Goal: Task Accomplishment & Management: Use online tool/utility

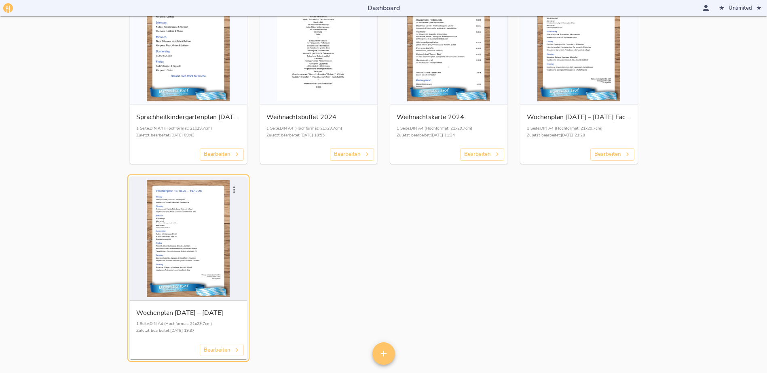
scroll to position [1514, 0]
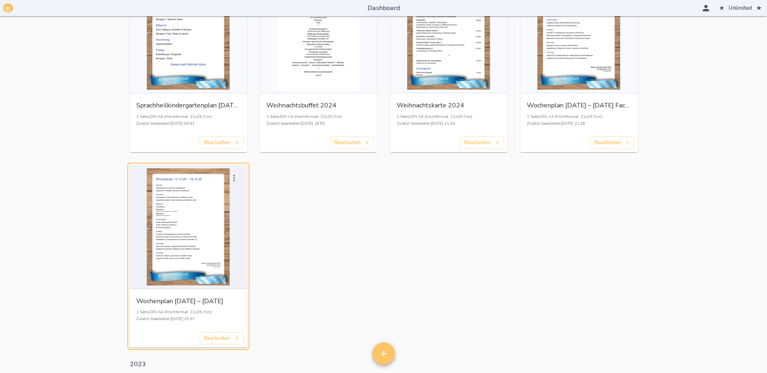
click at [211, 219] on div "button" at bounding box center [188, 227] width 111 height 117
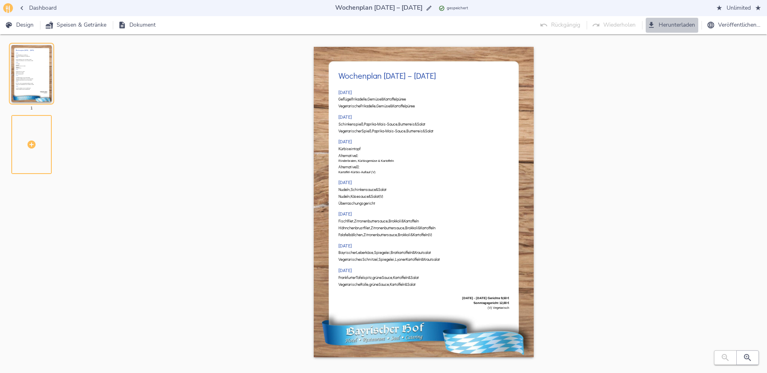
click at [677, 25] on span "Herunterladen" at bounding box center [672, 25] width 46 height 10
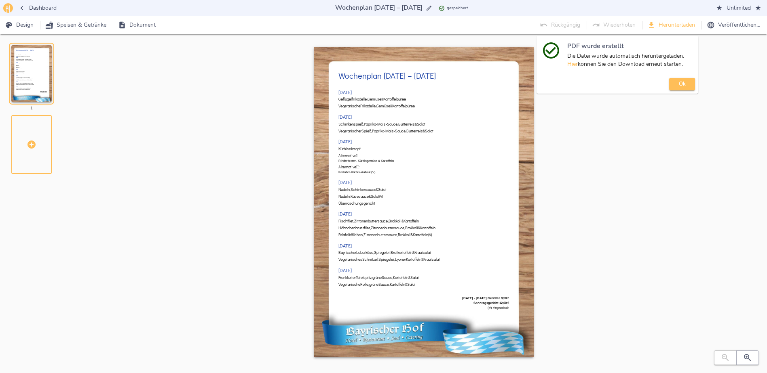
click at [682, 83] on span "Ok" at bounding box center [682, 84] width 18 height 9
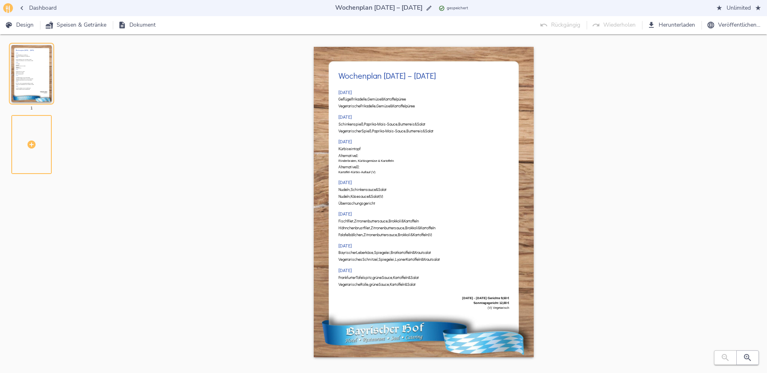
click at [666, 192] on div "Wochenplan [DATE] – [DATE] [DATE] Geflügelfrikadelle, Gemüse & Kartoffelpüree V…" at bounding box center [423, 210] width 660 height 327
drag, startPoint x: 368, startPoint y: 6, endPoint x: 375, endPoint y: 8, distance: 7.1
click at [375, 8] on input "Wochenplan [DATE] – [DATE]" at bounding box center [378, 7] width 91 height 11
drag, startPoint x: 402, startPoint y: 8, endPoint x: 408, endPoint y: 8, distance: 6.5
click at [408, 8] on input "Wochenplan 20.10.25 [DATE]" at bounding box center [379, 7] width 92 height 11
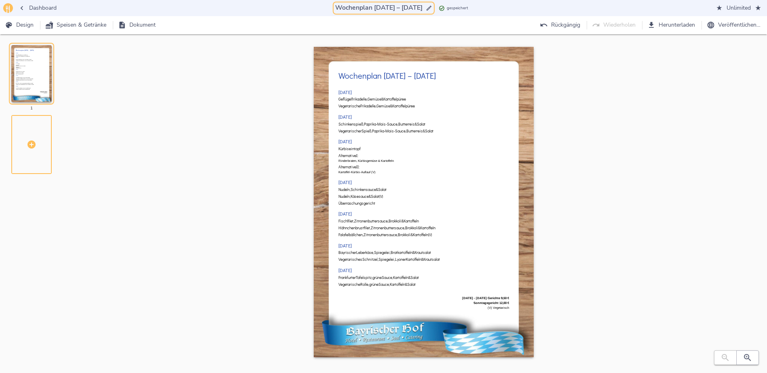
type input "Wochenplan [DATE] – [DATE]"
click at [745, 141] on div "Wochenplan [DATE] – [DATE] [DATE] Geflügelfrikadelle, Gemüse & Kartoffelpüree V…" at bounding box center [423, 210] width 660 height 327
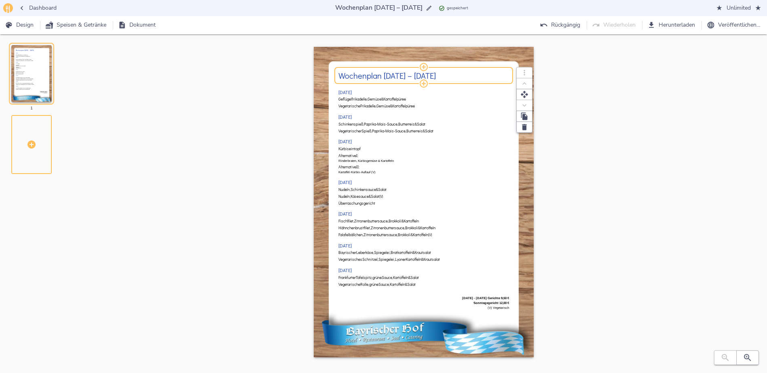
click at [385, 78] on h2 "Wochenplan [DATE] – [DATE]" at bounding box center [423, 75] width 171 height 9
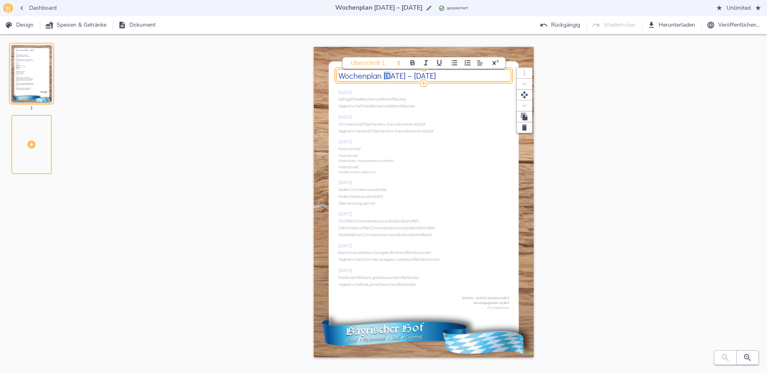
drag, startPoint x: 383, startPoint y: 75, endPoint x: 390, endPoint y: 75, distance: 6.9
click at [390, 75] on h2 "Wochenplan [DATE] – [DATE]" at bounding box center [423, 75] width 171 height 9
drag, startPoint x: 421, startPoint y: 74, endPoint x: 428, endPoint y: 75, distance: 6.9
click at [428, 75] on h2 "Wochenplan 20.10.25 [DATE]" at bounding box center [423, 75] width 171 height 9
click at [586, 145] on div "Wochenplan [DATE] – [DATE] [DATE] Geflügelfrikadelle, Gemüse & Kartoffelpüree V…" at bounding box center [423, 210] width 660 height 327
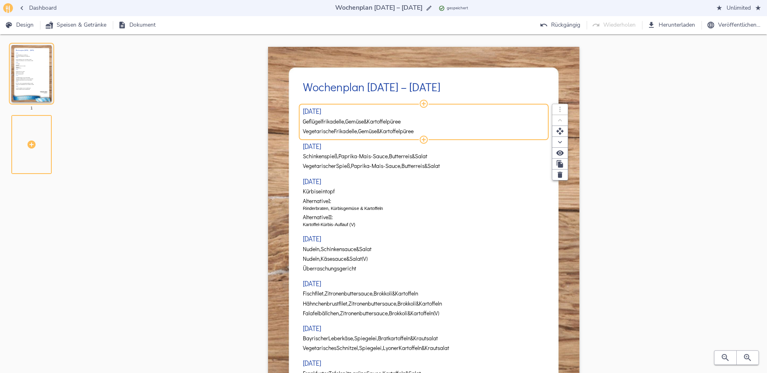
click at [360, 122] on span "Gemüse" at bounding box center [354, 122] width 19 height 6
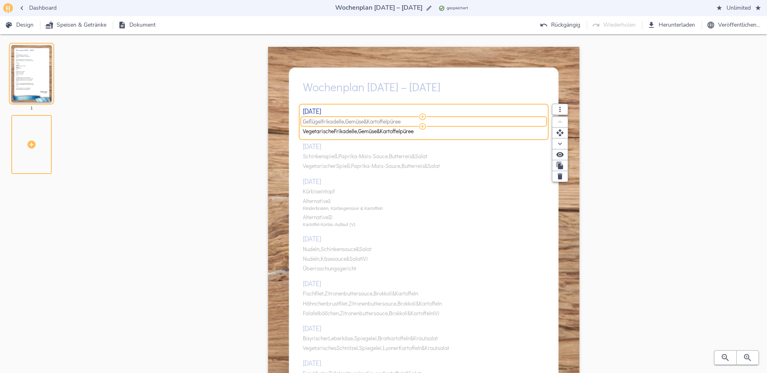
click at [360, 122] on span "Gemüse" at bounding box center [354, 122] width 19 height 6
type input "Hähnchen Cordon Bleu, Marktgemüse, Hollandaise & Wedges ( ) Vegetarisches Schni…"
drag, startPoint x: 348, startPoint y: 121, endPoint x: 542, endPoint y: 113, distance: 193.8
click at [542, 113] on div "[DATE] Hähnchen Cordon Bleu, Marktgemüse, Hollandaise & Wedges ( ) Vegetarische…" at bounding box center [424, 122] width 242 height 29
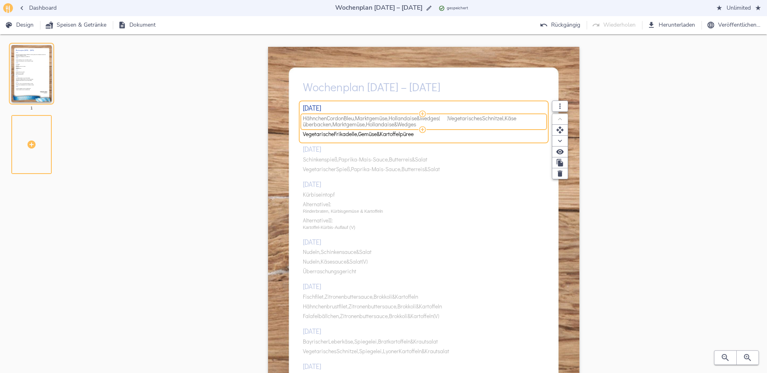
click at [373, 124] on span "Hollandaise" at bounding box center [380, 125] width 28 height 6
drag, startPoint x: 347, startPoint y: 121, endPoint x: 540, endPoint y: 119, distance: 193.2
click at [540, 119] on input "Hähnchen Cordon Bleu, Marktgemüse, Hollandaise & Wedges ( ) Vegetarisches Schni…" at bounding box center [422, 122] width 239 height 6
type input "Hähnchen Cordon Bleu, Marktgemüse, Hollandaise & Wedges"
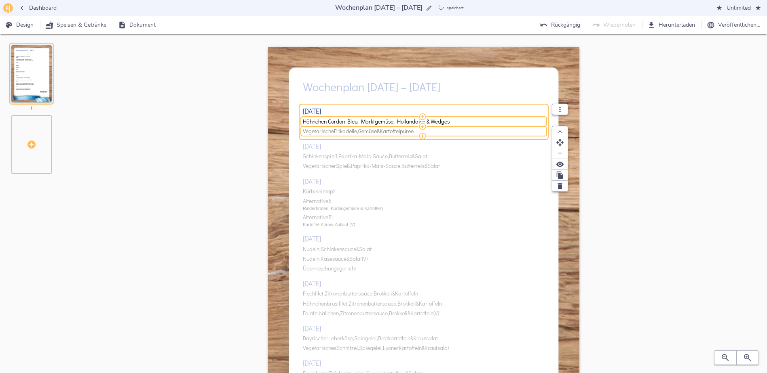
click at [353, 130] on span "Frikadelle," at bounding box center [346, 132] width 24 height 6
click at [353, 130] on input "Vegetarische Frikadelle, Gemüse & Kartoffelpüree" at bounding box center [422, 132] width 239 height 6
type input "Vegetarisches Schnitzel, Käse überbacken, Marktgemüse, Hollandaise & Wedges"
click at [403, 213] on div "[DATE] Hähnchen Cordon Bleu, Marktgemüse, Hollandaise & Wedges Vegetarisches Sc…" at bounding box center [424, 247] width 242 height 300
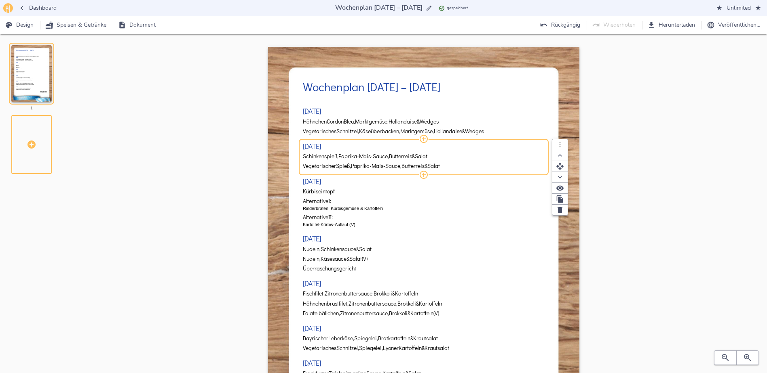
click at [378, 158] on span "Paprika-Mais-Sauce," at bounding box center [363, 157] width 51 height 6
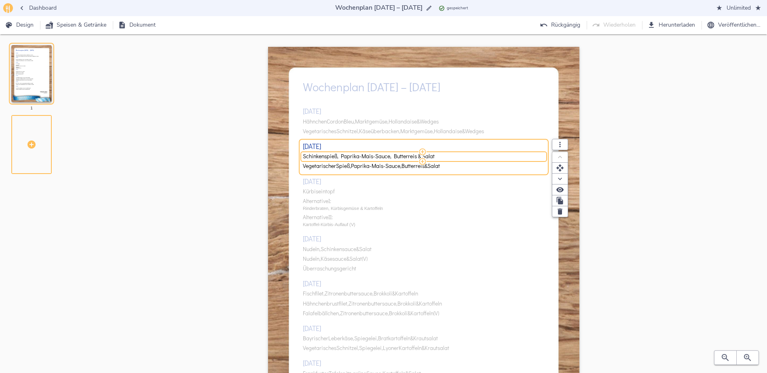
click at [378, 158] on input "Schinkenspieß, Paprika-Mais-Sauce, Butterreis & Salat" at bounding box center [422, 157] width 239 height 6
type input "Nudeln, Gemüsestreifensauce & Salat (V)"
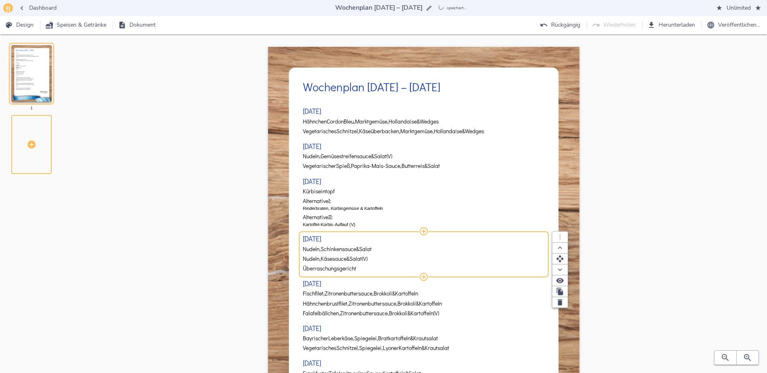
click at [335, 266] on div "[DATE] Hähnchen Cordon Bleu, Marktgemüse, Hollandaise & Wedges Vegetarisches Sc…" at bounding box center [424, 247] width 242 height 300
click at [337, 269] on span "Überraschungsgericht" at bounding box center [329, 269] width 53 height 6
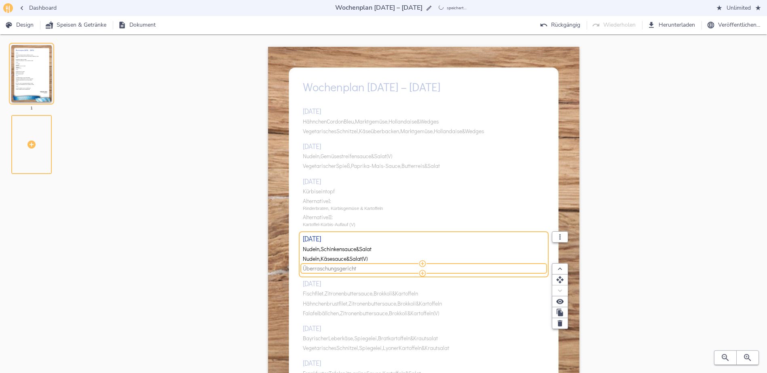
click at [337, 269] on span "Überraschungsgericht" at bounding box center [329, 269] width 53 height 6
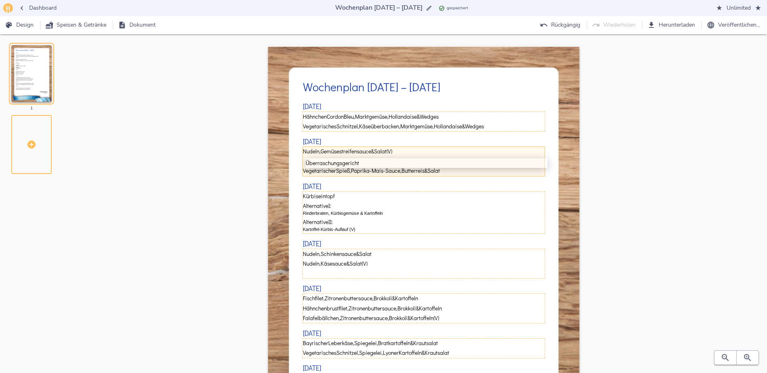
drag, startPoint x: 392, startPoint y: 264, endPoint x: 396, endPoint y: 158, distance: 106.4
click at [396, 158] on div "[DATE] Hähnchen Cordon Bleu, Marktgemüse, Hollandaise & Wedges Vegetarisches Sc…" at bounding box center [424, 247] width 242 height 300
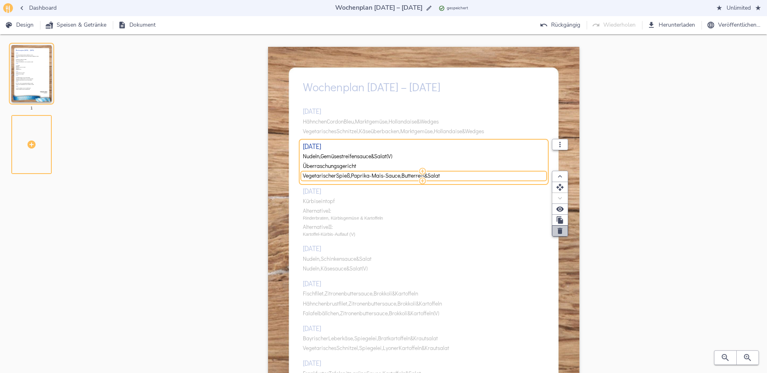
click at [556, 232] on icon "button" at bounding box center [560, 231] width 8 height 8
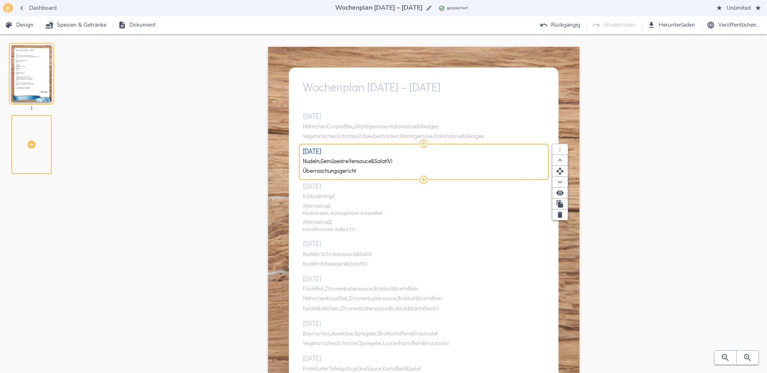
click at [325, 196] on div "[DATE] Hähnchen Cordon Bleu, Marktgemüse, Hollandaise & Wedges Vegetarisches Sc…" at bounding box center [424, 247] width 242 height 300
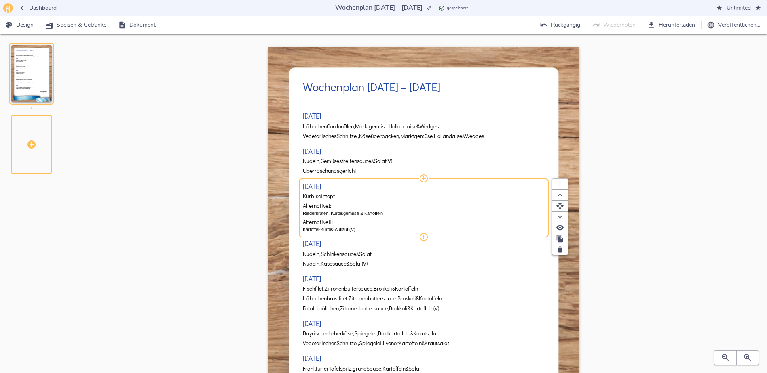
click at [325, 196] on span "Kürbiseintopf" at bounding box center [319, 197] width 32 height 6
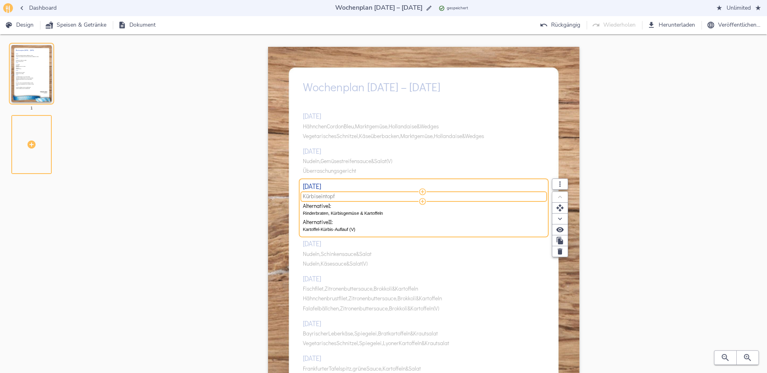
click at [325, 196] on span "Kürbiseintopf" at bounding box center [319, 197] width 32 height 6
type input "Linseneintopf mit Würstchen"
click at [322, 213] on p "Rinderbraten, Kürbisgemüse & Kartoffeln" at bounding box center [424, 213] width 242 height 7
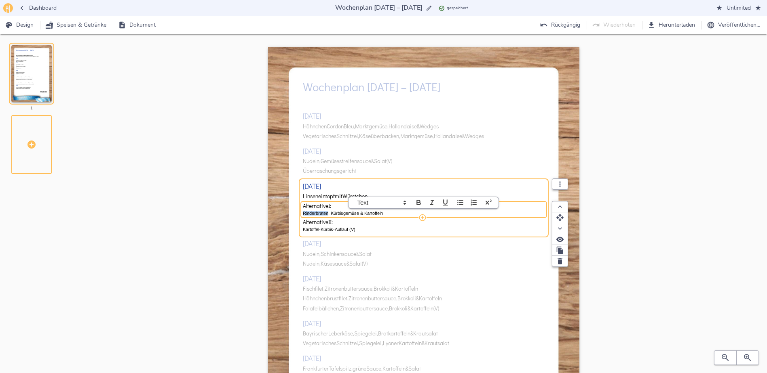
click at [322, 212] on p "Rinderbraten, Kürbisgemüse & Kartoffeln" at bounding box center [424, 213] width 242 height 7
click at [338, 230] on p "Kartoffel-Kürbis-Auflauf (V)" at bounding box center [424, 229] width 242 height 7
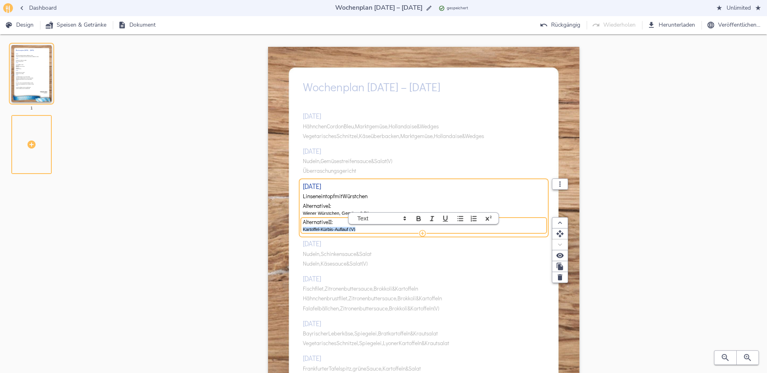
click at [338, 229] on p "Kartoffel-Kürbis-Auflauf (V)" at bounding box center [424, 229] width 242 height 7
click at [315, 281] on div "[DATE] Hähnchen Cordon Bleu, Marktgemüse, Hollandaise & Wedges Vegetarisches Sc…" at bounding box center [424, 247] width 242 height 300
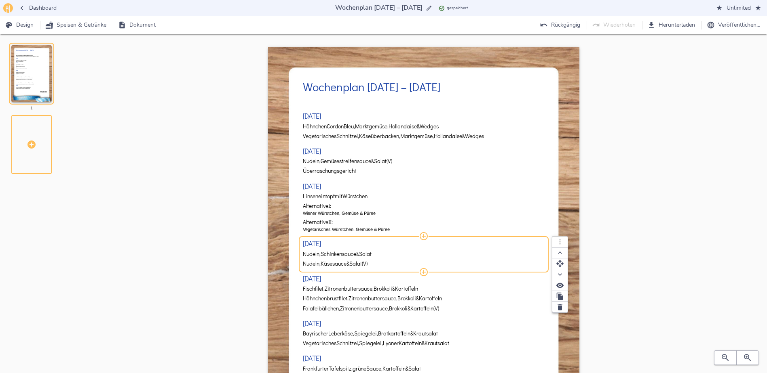
click at [339, 255] on span "Schinkensauce" at bounding box center [339, 254] width 36 height 6
click at [340, 255] on span "Schinkensauce" at bounding box center [339, 254] width 36 height 6
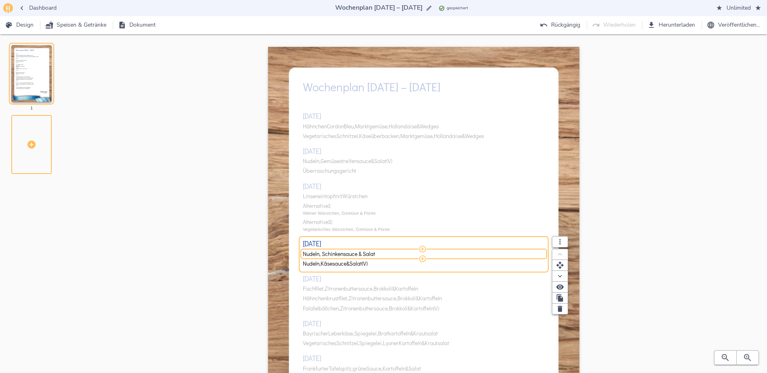
click at [340, 255] on input "Nudeln, Schinkensauce & Salat" at bounding box center [422, 254] width 239 height 6
drag, startPoint x: 394, startPoint y: 254, endPoint x: 559, endPoint y: 255, distance: 165.3
click at [544, 255] on div "Hackbraten, Schwarzwurzelgemüse & Kartoffeln ( ) Vegetarisches Hacksteak, Schwa…" at bounding box center [424, 254] width 242 height 6
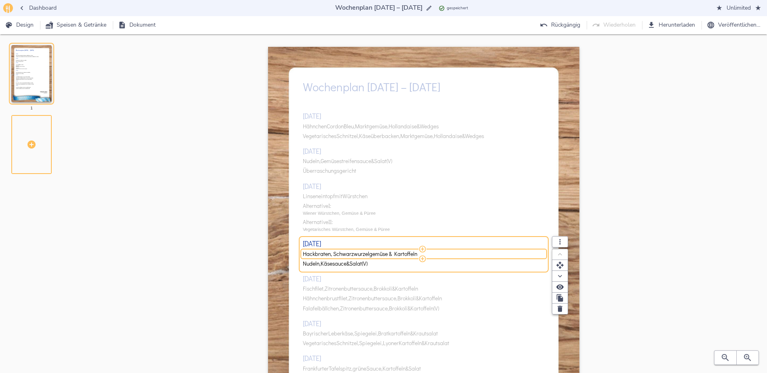
type input "Hackbraten, Schwarzwurzelgemüse & Kartoffeln"
click at [357, 263] on span "Salat" at bounding box center [355, 264] width 13 height 6
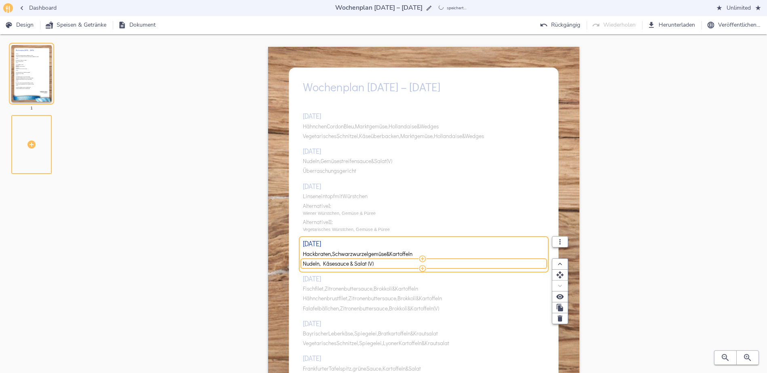
click at [357, 263] on input "Nudeln, Käsesauce & Salat (V)" at bounding box center [422, 264] width 239 height 6
type input "Vegetarisches Hacksteak, Schwarzwurzelgemüse & Kartoffeln"
click at [395, 286] on div "[DATE] Hähnchen Cordon Bleu, Marktgemüse, Hollandaise & Wedges Vegetarisches Sc…" at bounding box center [424, 247] width 242 height 300
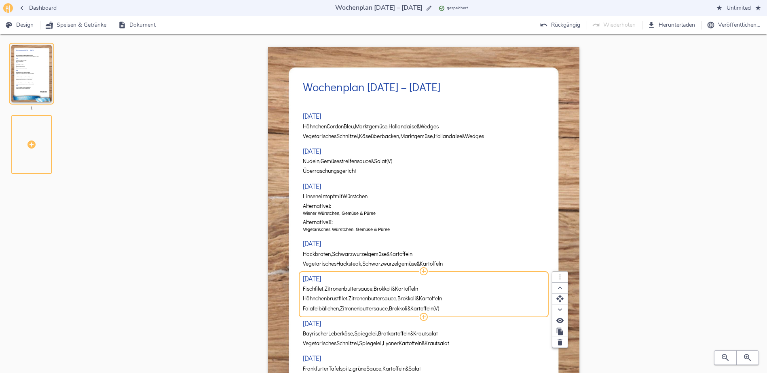
click at [392, 286] on span "Brokkoli" at bounding box center [382, 289] width 19 height 6
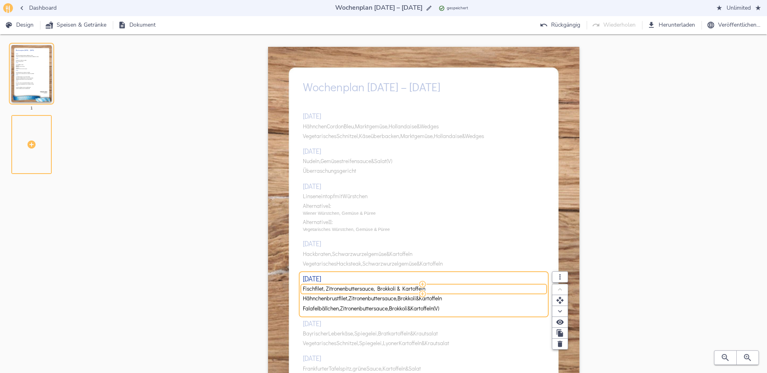
click at [395, 286] on input "Fischfilet, Zitronenbuttersauce, Brokkoli & Kartoffeln" at bounding box center [422, 289] width 239 height 6
type input "Fischfilet, Senfsauce, Butterbohnen & Kartoffeln"
click at [331, 300] on span "Hähnchenbrustfilet," at bounding box center [326, 299] width 46 height 6
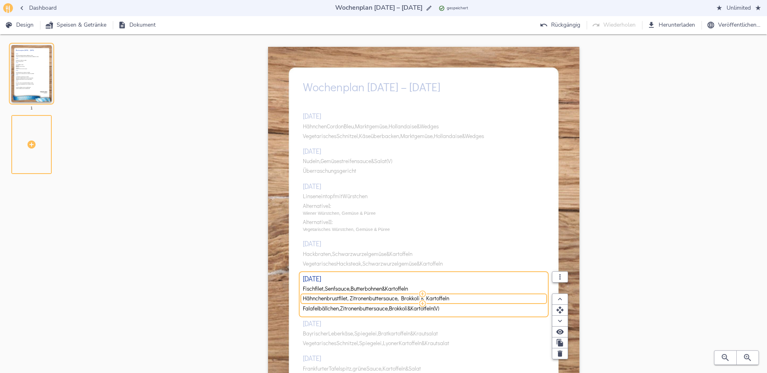
click at [331, 300] on input "Hähnchenbrustfilet, Zitronenbuttersauce, Brokkoli & Kartoffeln" at bounding box center [422, 299] width 239 height 6
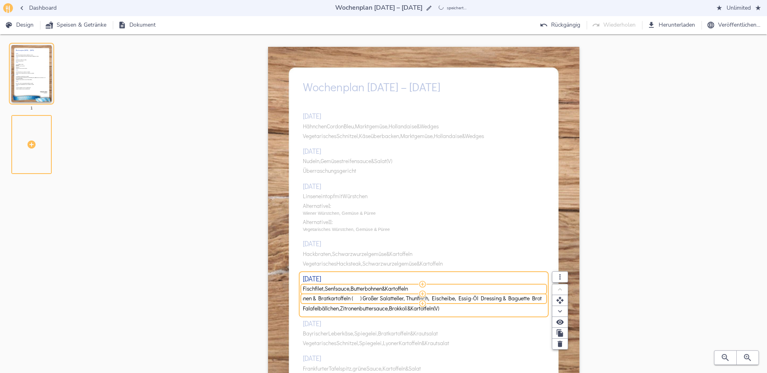
scroll to position [0, 91]
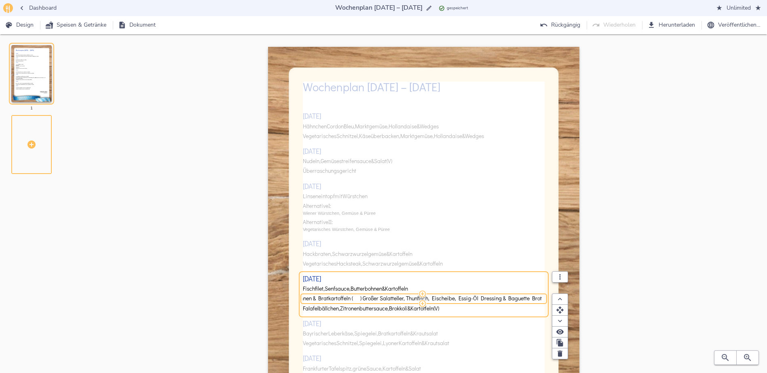
drag, startPoint x: 363, startPoint y: 299, endPoint x: 549, endPoint y: 288, distance: 187.0
click at [549, 288] on div "Wochenplan [DATE] – [DATE] [DATE] Hähnchen Cordon Bleu, Marktgemüse, Hollandais…" at bounding box center [423, 267] width 311 height 440
type input "Schweinesteak, Senfsauce, Butterbohnen & Bratkartoffeln"
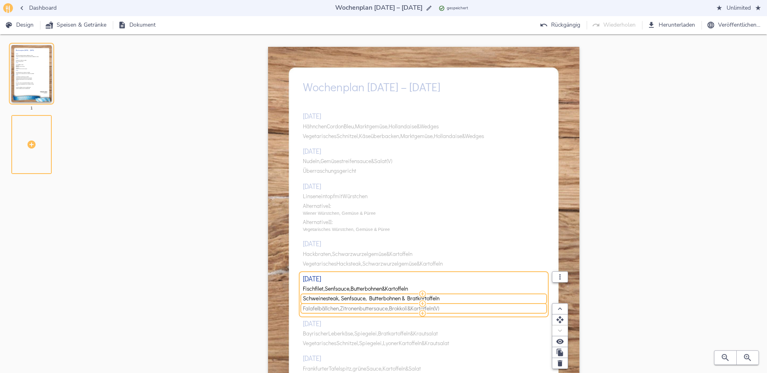
click at [364, 308] on span "Zitronenbuttersauce," at bounding box center [364, 309] width 49 height 6
click at [364, 308] on input "Falafelbällchen, Zitronenbuttersauce, Brokkoli & Kartoffeln (V)" at bounding box center [422, 309] width 239 height 6
type input "Großer Salatteller, Thunfisch, Eischeibe, Essig-Öl Dressing & Baguette Brot"
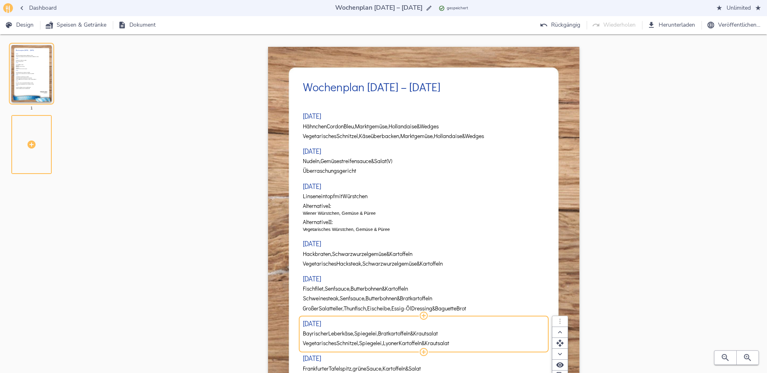
click at [361, 335] on div "[DATE] Hähnchen Cordon Bleu, Marktgemüse, Hollandaise & Wedges Vegetarisches Sc…" at bounding box center [424, 247] width 242 height 300
click at [361, 335] on span "Spiegelei," at bounding box center [366, 334] width 24 height 6
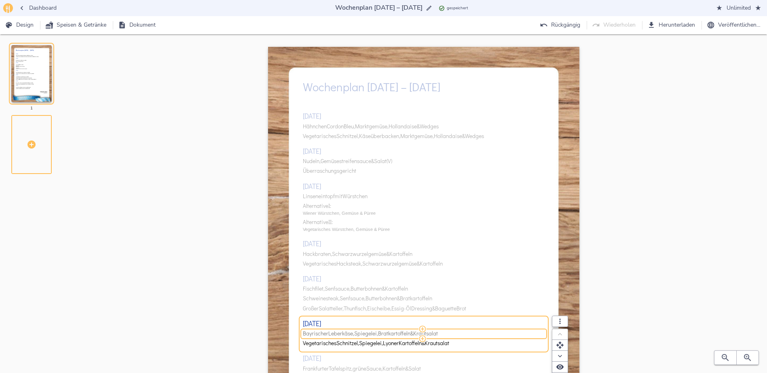
click at [361, 335] on span "Spiegelei," at bounding box center [366, 334] width 24 height 6
drag, startPoint x: 380, startPoint y: 334, endPoint x: 486, endPoint y: 333, distance: 106.7
click at [486, 333] on input "Wurstgulasch & Kartoffeln ( ) Vegetarisches Wurstgulasch & Kartoffeln" at bounding box center [422, 334] width 239 height 6
type input "Wurstgulasch & Kartoffeln"
click at [346, 343] on span "Schnitzel," at bounding box center [347, 344] width 23 height 6
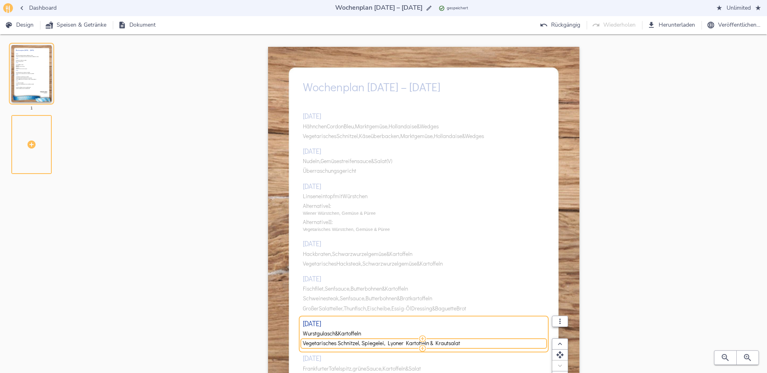
click at [346, 343] on input "Vegetarisches Schnitzel, Spiegelei, Lyoner Kartoffeln & Krautsalat" at bounding box center [422, 344] width 239 height 6
type input "Vegetarisches Wurstgulasch & Kartoffeln"
click at [549, 309] on div at bounding box center [561, 251] width 35 height 338
select select "vertical-equal"
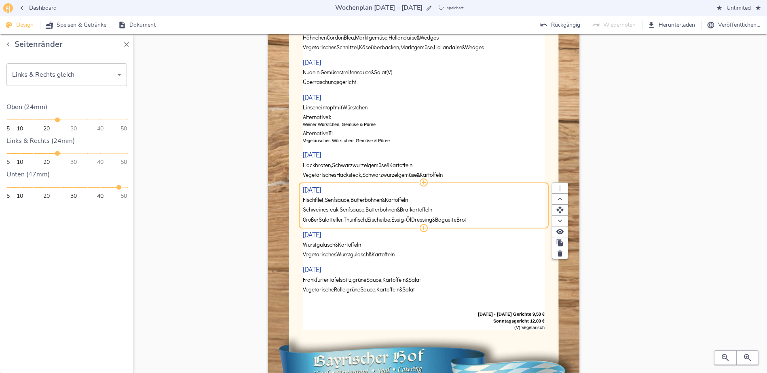
scroll to position [121, 0]
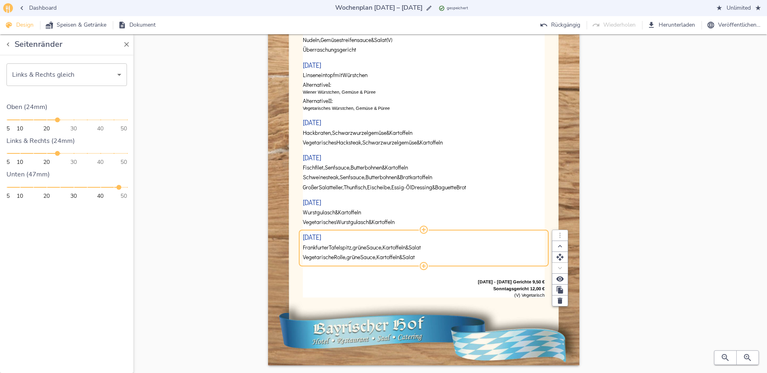
click at [348, 249] on span "Tafelspitz," at bounding box center [341, 248] width 24 height 6
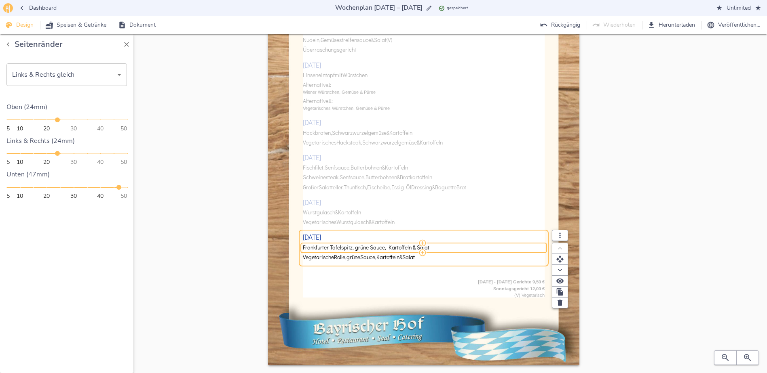
click at [348, 249] on input "Frankfurter Tafelspitz, grüne Sauce, Kartoffeln & Salat" at bounding box center [422, 248] width 239 height 6
drag, startPoint x: 427, startPoint y: 248, endPoint x: 572, endPoint y: 248, distance: 144.7
click at [544, 248] on div "Putenrollbraten, Paprikasauce, Butterreis & Salat ( ) Vegetarische Gemüsebällch…" at bounding box center [424, 248] width 242 height 6
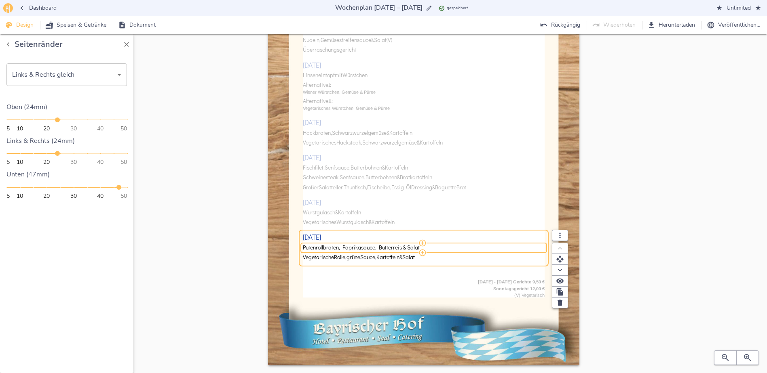
type input "Putenrollbraten, Paprikasauce, Butterreis & Salat"
click at [337, 253] on div "Vegetarische Rolle, grüne Sauce, Kartoffeln & Salat" at bounding box center [424, 258] width 242 height 10
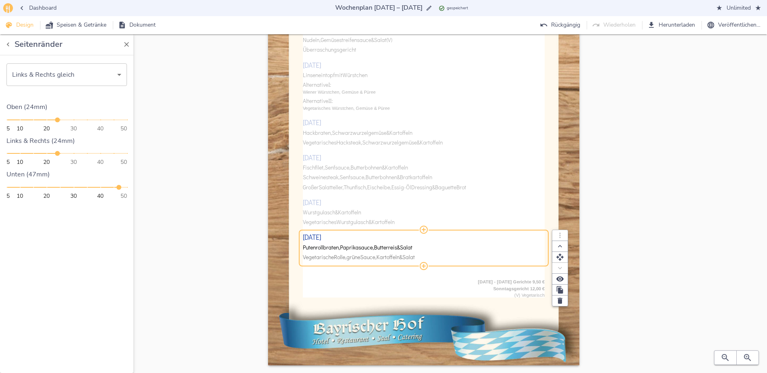
click at [338, 256] on span "Rolle," at bounding box center [340, 258] width 13 height 6
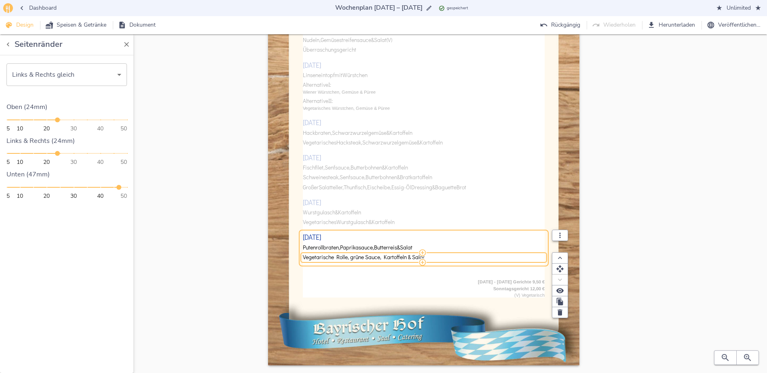
click at [338, 256] on input "Vegetarische Rolle, grüne Sauce, Kartoffeln & Salat" at bounding box center [422, 258] width 239 height 6
type input "Vegetarische Gemüsebällchen, Butterreis & Salat"
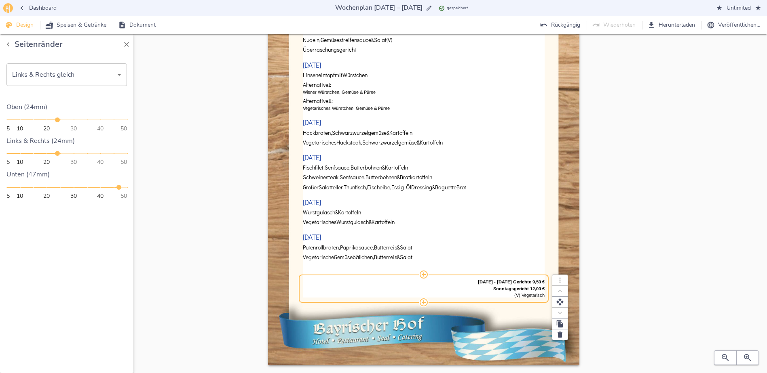
click at [358, 297] on div "[DATE] - [DATE] Gerichte 9,50 € Sonntagsgericht 12,00 € (V) Vegetarisch" at bounding box center [424, 289] width 242 height 26
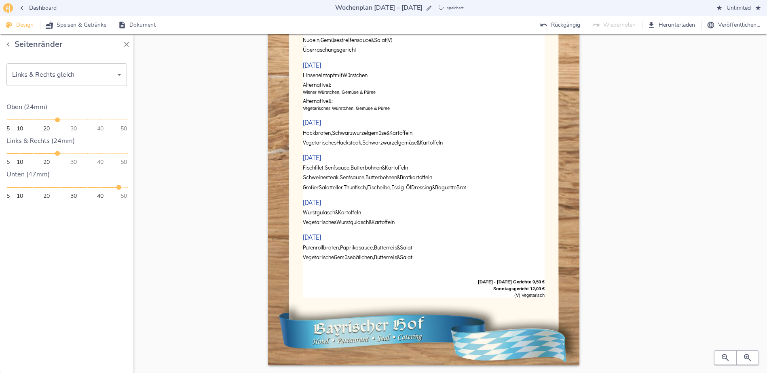
click at [687, 203] on div "Wochenplan [DATE] – [DATE] [DATE] Hähnchen Cordon Bleu, Marktgemüse, Hollandais…" at bounding box center [423, 154] width 660 height 456
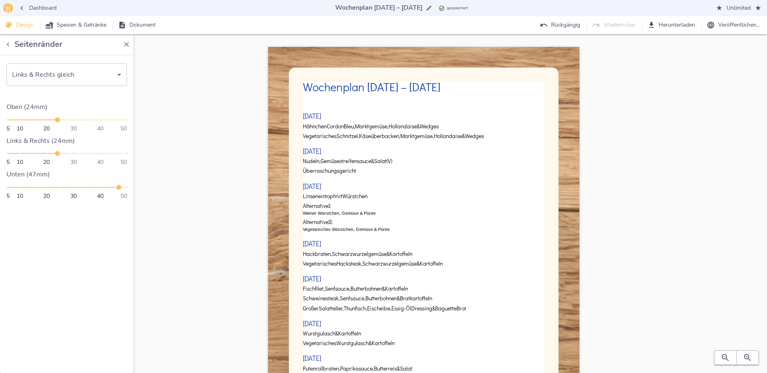
click at [666, 27] on span "Herunterladen" at bounding box center [672, 25] width 46 height 10
